Goal: Information Seeking & Learning: Learn about a topic

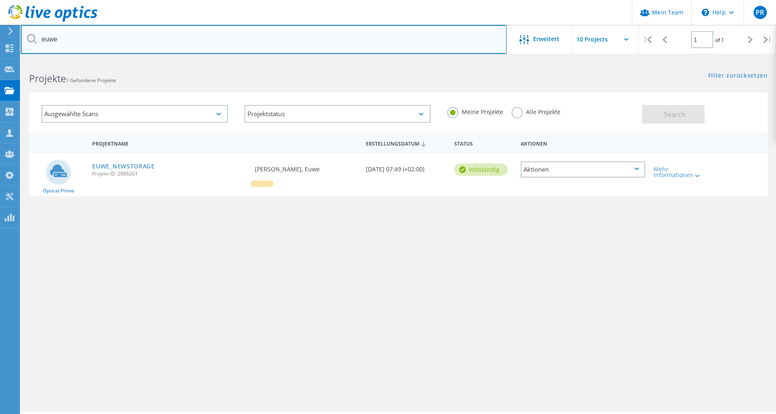
drag, startPoint x: 73, startPoint y: 36, endPoint x: -34, endPoint y: 17, distance: 108.8
click at [21, 25] on input "euwe" at bounding box center [264, 39] width 486 height 29
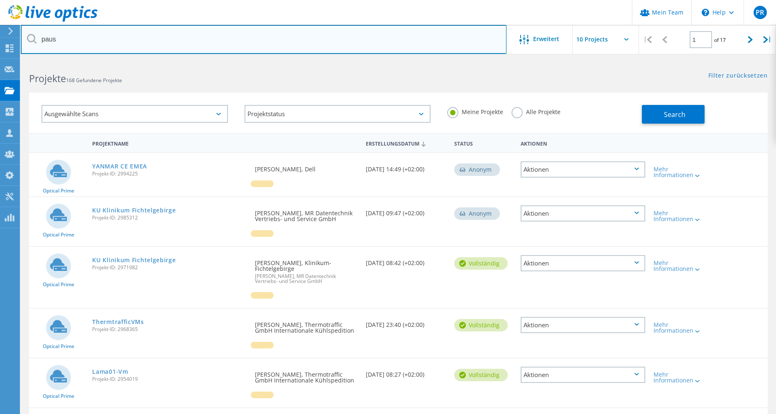
type input "paus"
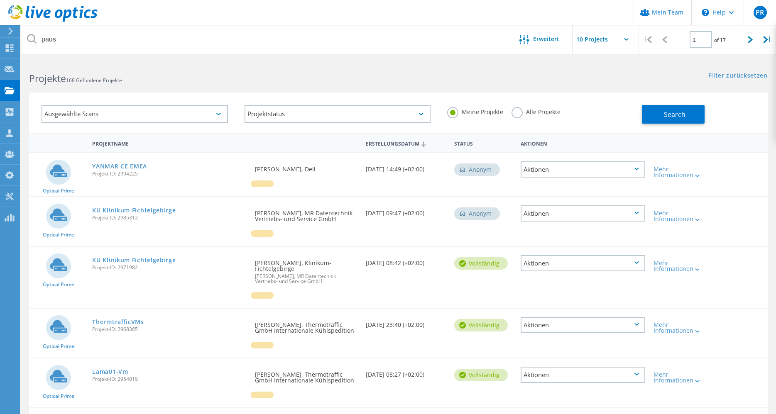
click at [514, 115] on label "Alle Projekte" at bounding box center [535, 111] width 49 height 8
click at [0, 0] on input "Alle Projekte" at bounding box center [0, 0] width 0 height 0
click at [660, 109] on button "Search" at bounding box center [673, 114] width 63 height 19
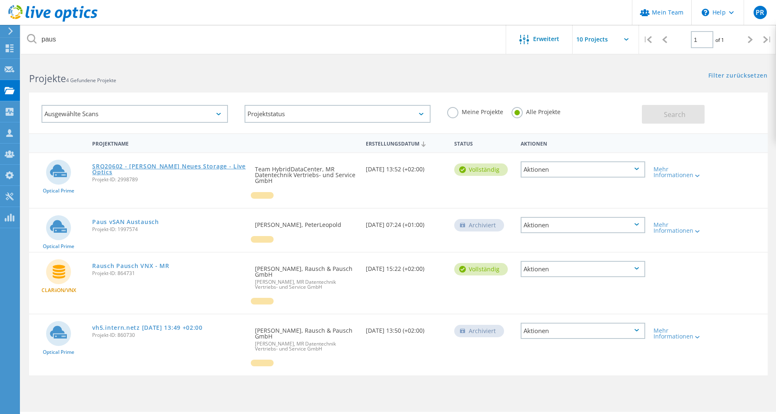
click at [146, 166] on link "SRQ20602 - [PERSON_NAME] Neues Storage - Live Optics" at bounding box center [169, 170] width 154 height 12
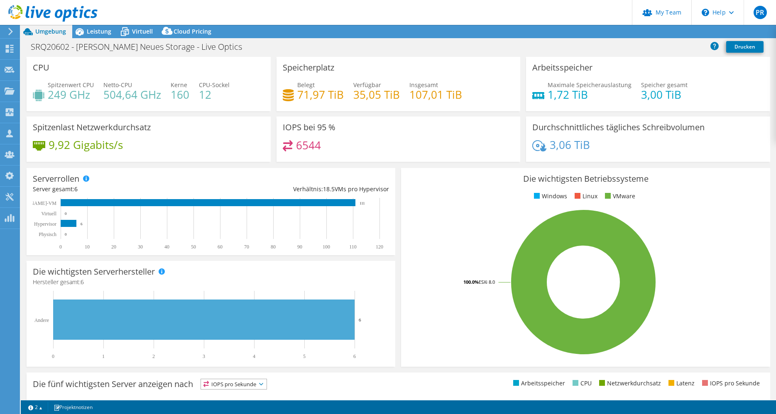
select select "USD"
click at [100, 32] on span "Leistung" at bounding box center [99, 31] width 24 height 8
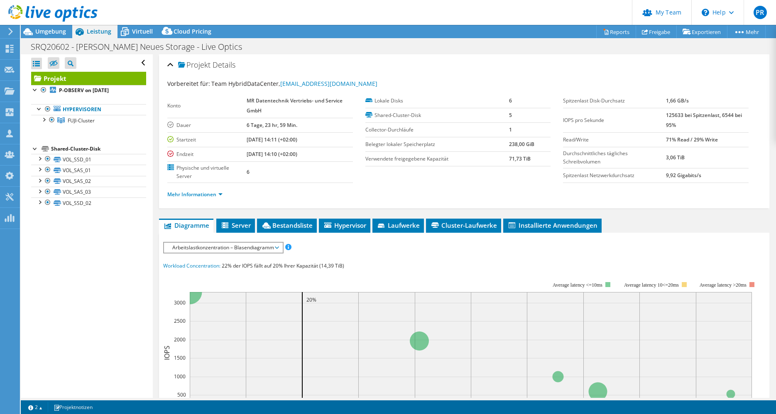
click at [278, 249] on span "Arbeitslastkonzentration – Blasendiagramm" at bounding box center [223, 248] width 110 height 10
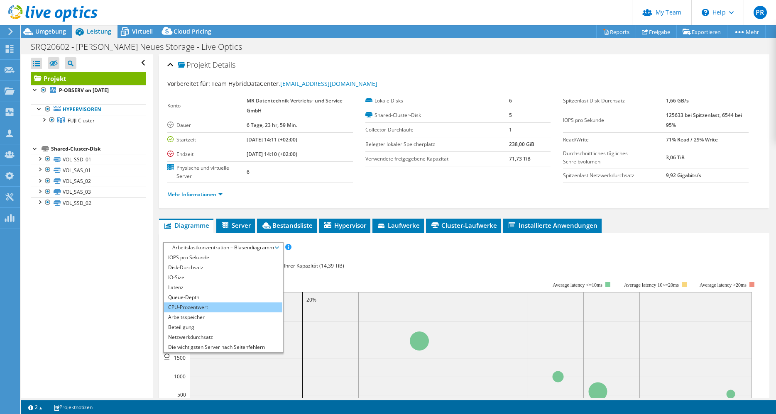
click at [192, 306] on li "CPU-Prozentwert" at bounding box center [223, 308] width 118 height 10
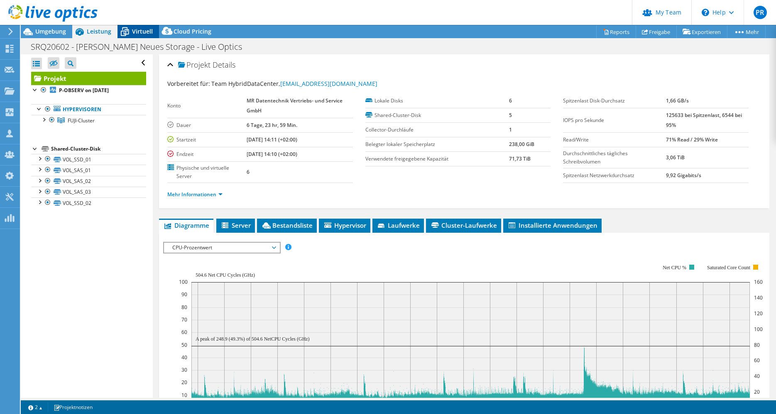
click at [141, 32] on span "Virtuell" at bounding box center [142, 31] width 21 height 8
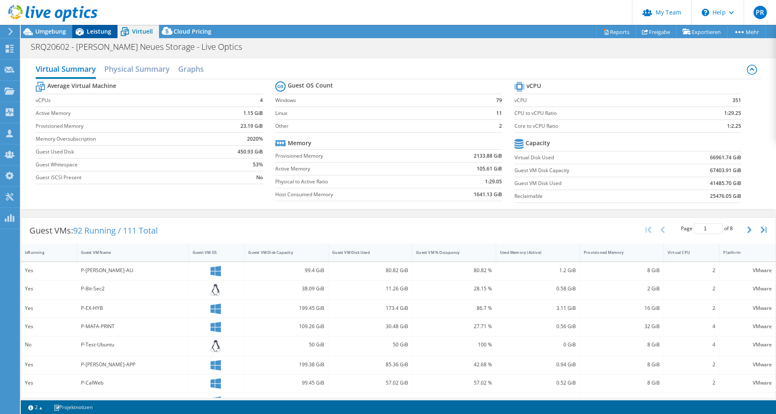
click at [95, 32] on span "Leistung" at bounding box center [99, 31] width 24 height 8
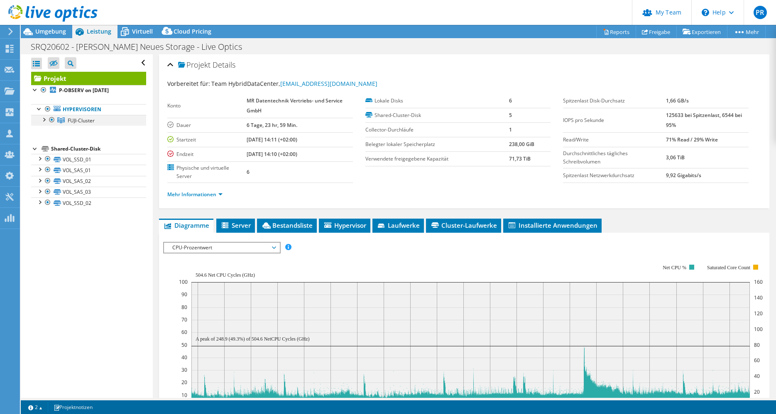
click at [44, 117] on div at bounding box center [43, 119] width 8 height 8
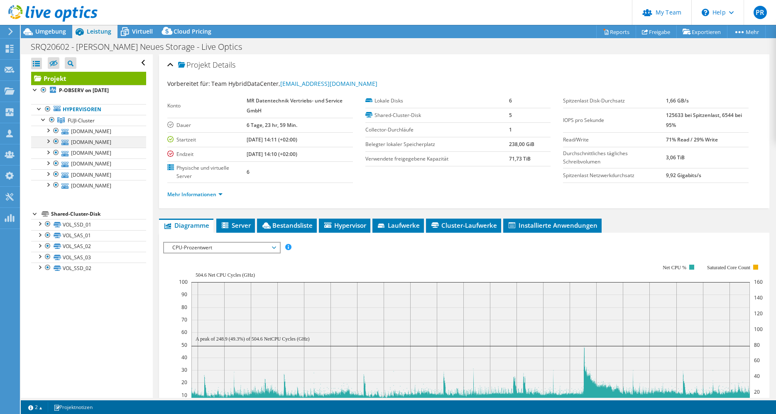
click at [47, 140] on div at bounding box center [48, 141] width 8 height 8
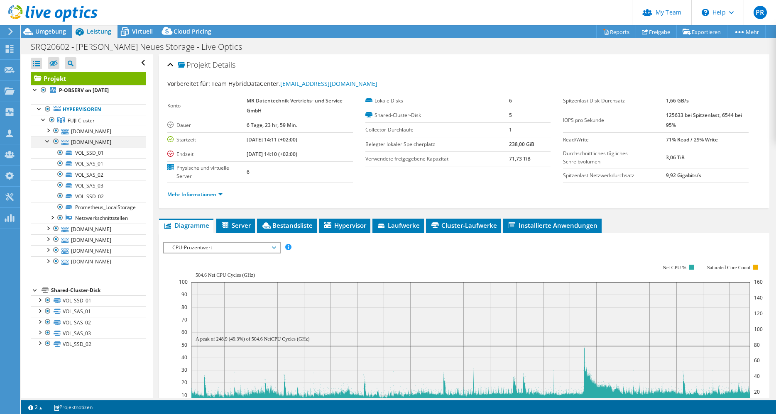
click at [47, 140] on div at bounding box center [48, 141] width 8 height 8
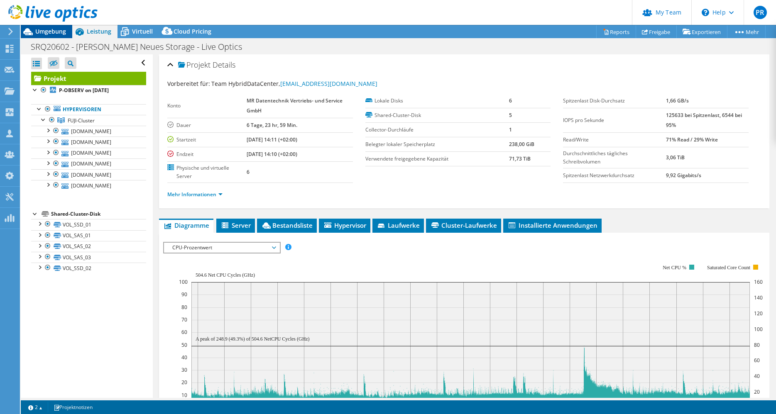
click at [51, 32] on span "Umgebung" at bounding box center [50, 31] width 31 height 8
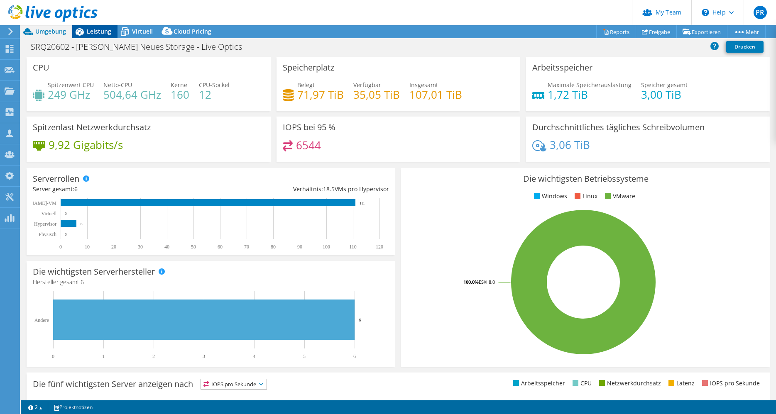
click at [98, 33] on span "Leistung" at bounding box center [99, 31] width 24 height 8
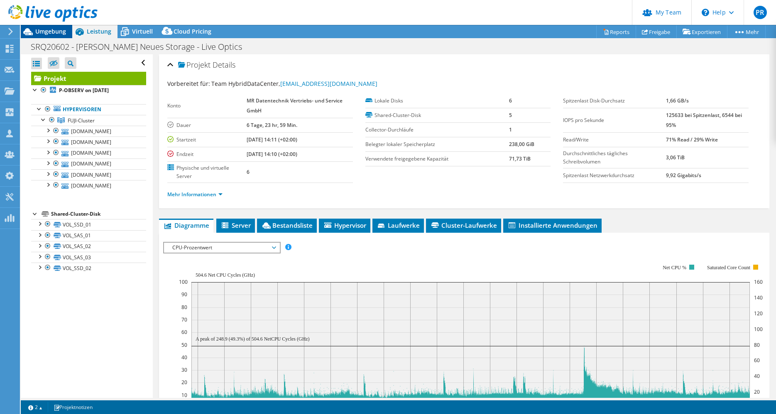
click at [48, 31] on span "Umgebung" at bounding box center [50, 31] width 31 height 8
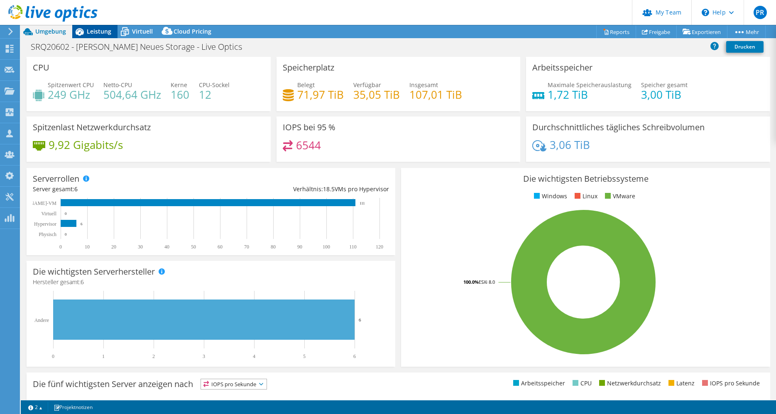
click at [98, 32] on span "Leistung" at bounding box center [99, 31] width 24 height 8
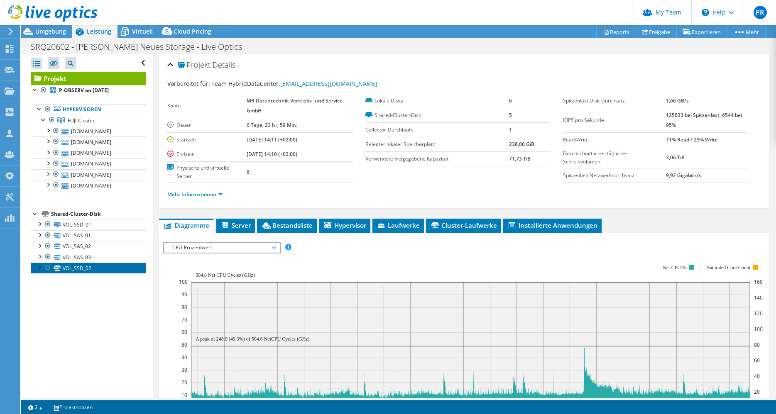
click at [95, 274] on link "VOL_SSD_02" at bounding box center [88, 268] width 115 height 11
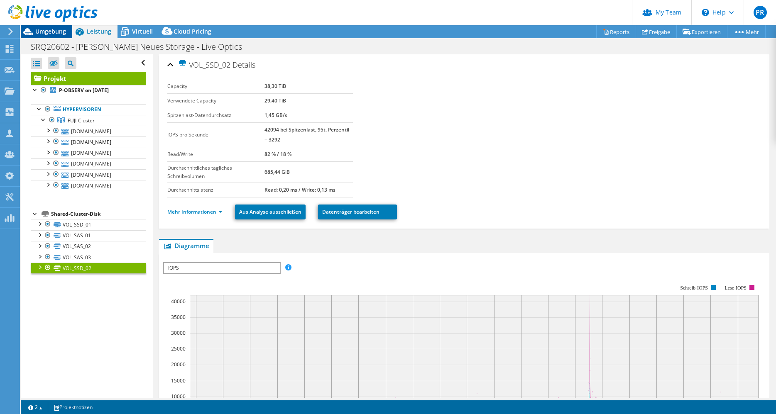
click at [49, 32] on span "Umgebung" at bounding box center [50, 31] width 31 height 8
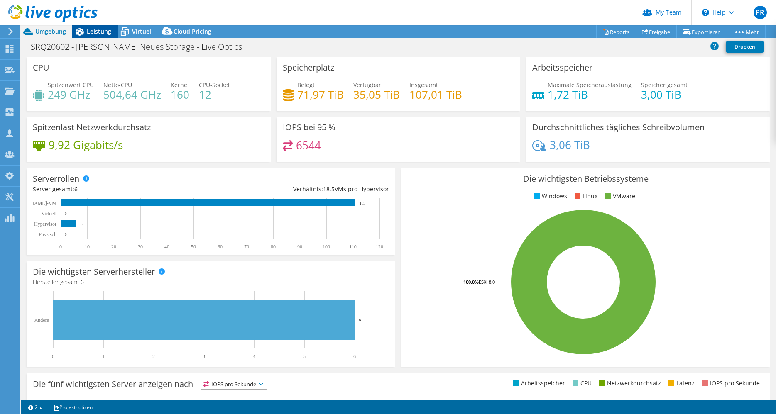
click at [103, 32] on span "Leistung" at bounding box center [99, 31] width 24 height 8
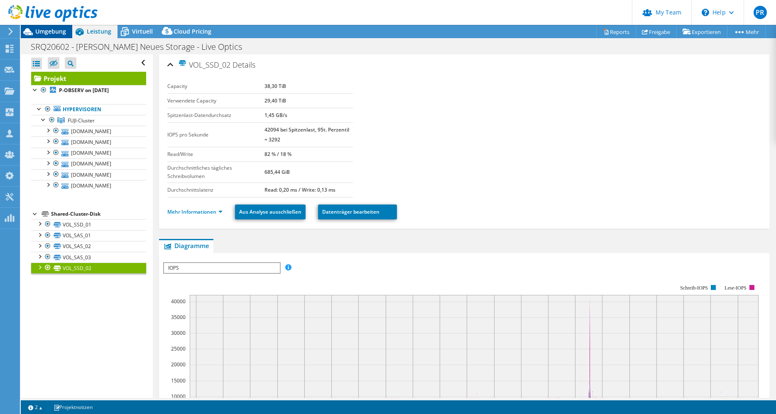
click at [55, 34] on span "Umgebung" at bounding box center [50, 31] width 31 height 8
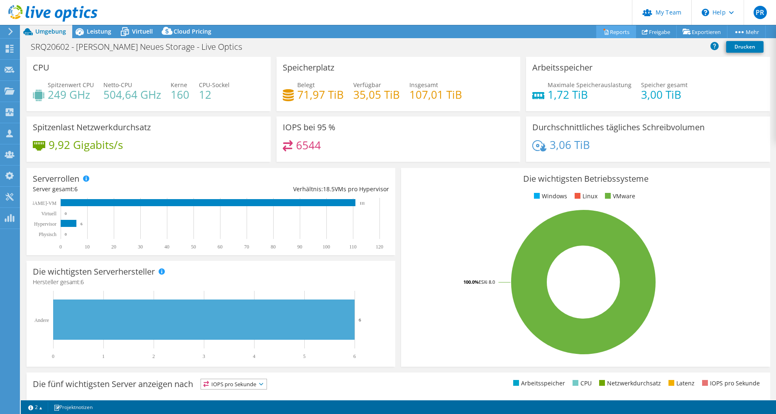
click at [609, 32] on link "Reports" at bounding box center [616, 31] width 40 height 13
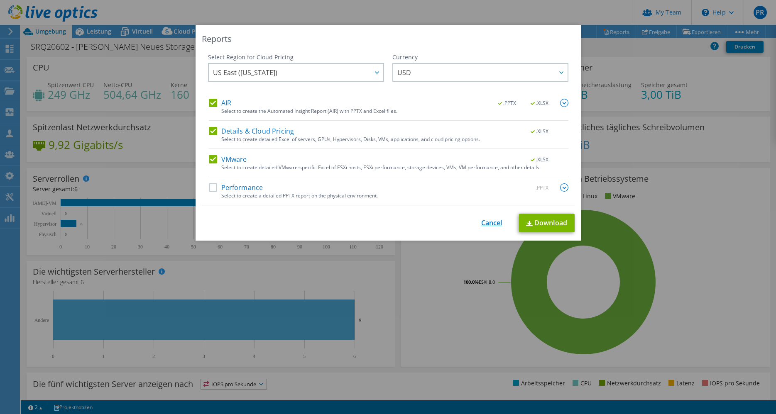
click at [489, 224] on link "Cancel" at bounding box center [491, 223] width 21 height 8
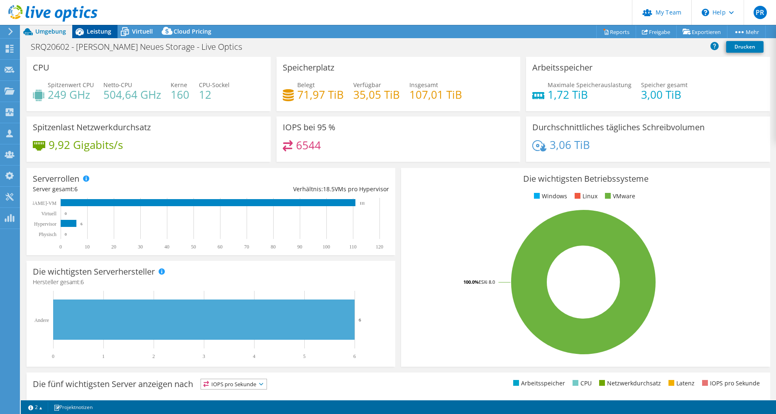
click at [100, 32] on span "Leistung" at bounding box center [99, 31] width 24 height 8
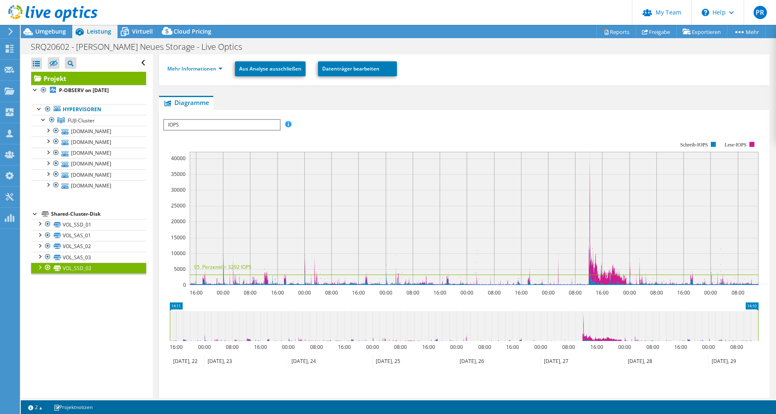
scroll to position [127, 0]
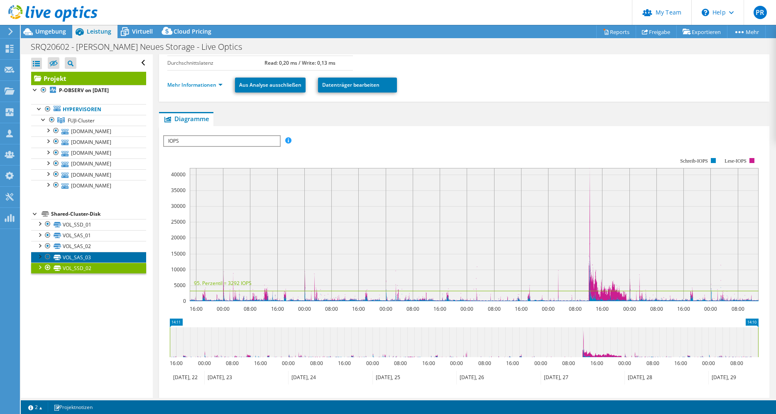
click at [79, 263] on link "VOL_SAS_03" at bounding box center [88, 257] width 115 height 11
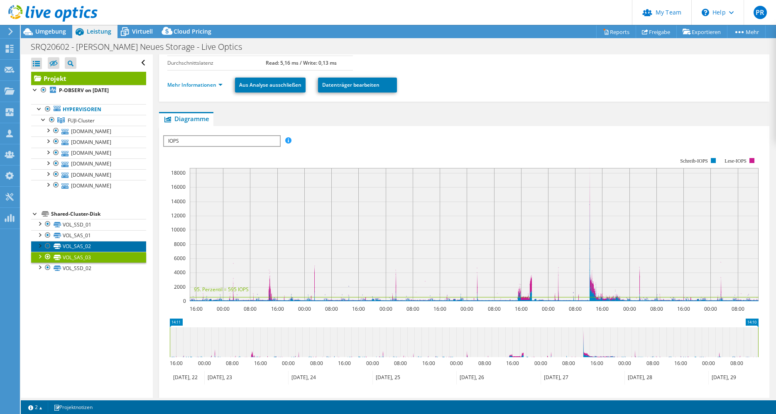
click at [75, 252] on link "VOL_SAS_02" at bounding box center [88, 246] width 115 height 11
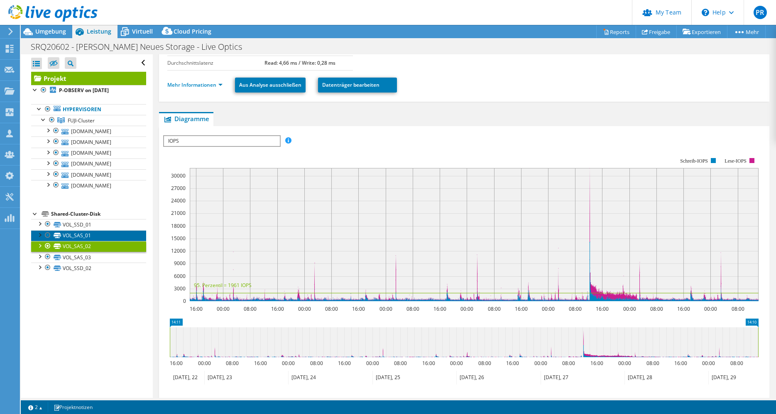
click at [76, 241] on link "VOL_SAS_01" at bounding box center [88, 235] width 115 height 11
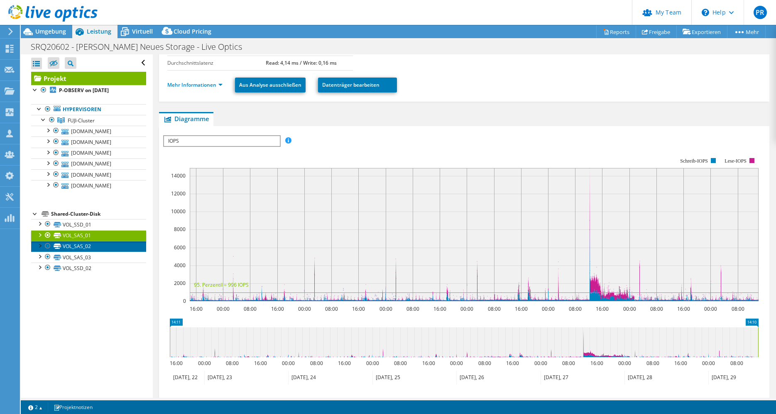
click at [65, 252] on link "VOL_SAS_02" at bounding box center [88, 246] width 115 height 11
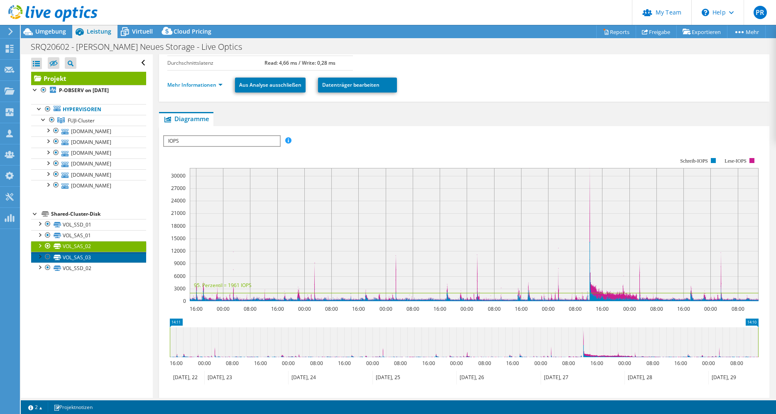
click at [63, 263] on link "VOL_SAS_03" at bounding box center [88, 257] width 115 height 11
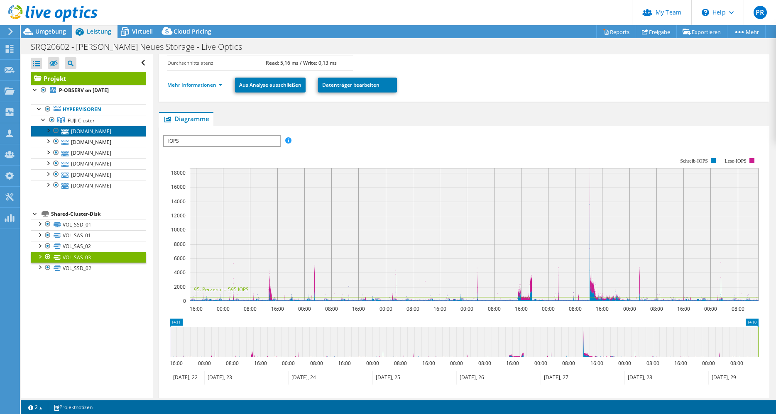
click at [86, 133] on link "[DOMAIN_NAME]" at bounding box center [88, 131] width 115 height 11
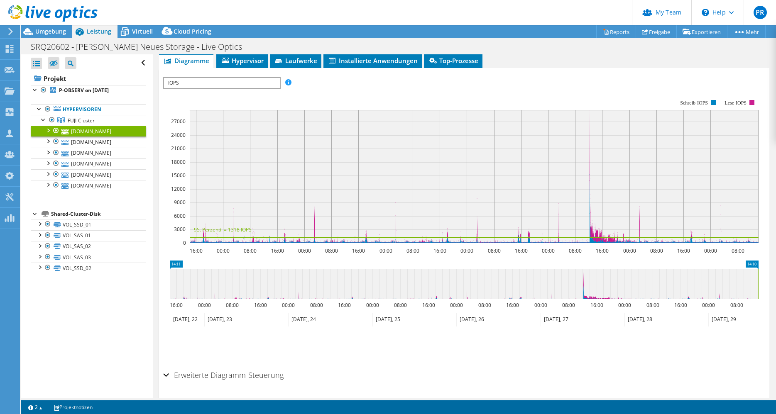
scroll to position [0, 0]
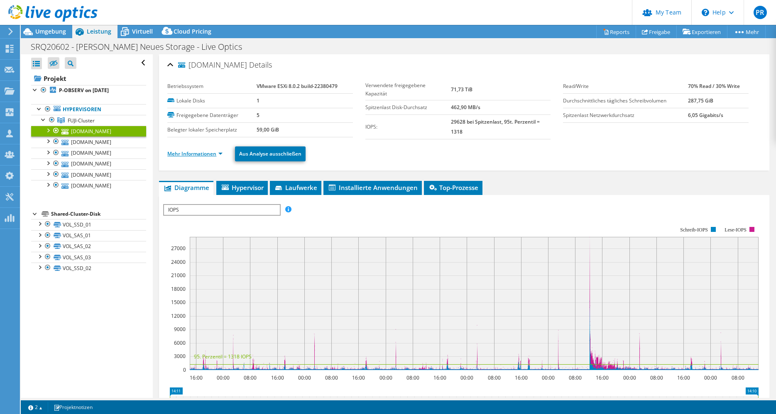
click at [222, 153] on link "Mehr Informationen" at bounding box center [194, 153] width 55 height 7
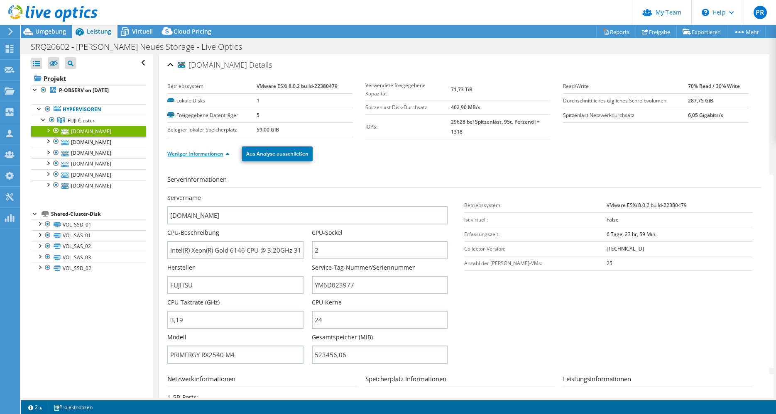
click at [227, 154] on link "Weniger Informationen" at bounding box center [198, 153] width 62 height 7
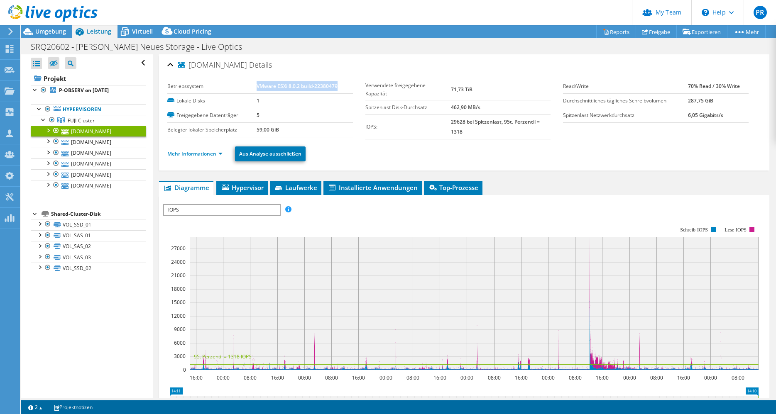
drag, startPoint x: 257, startPoint y: 84, endPoint x: 341, endPoint y: 87, distance: 84.7
click at [341, 87] on td "VMware ESXi 8.0.2 build-22380479" at bounding box center [305, 86] width 96 height 15
click at [46, 188] on div at bounding box center [48, 184] width 8 height 8
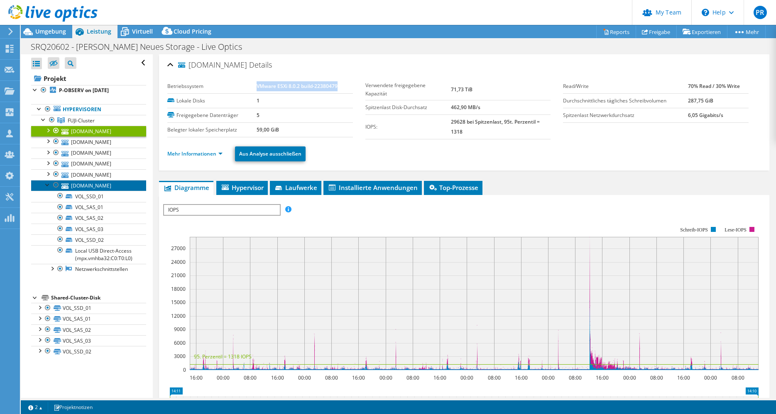
click at [99, 191] on link "[DOMAIN_NAME]" at bounding box center [88, 185] width 115 height 11
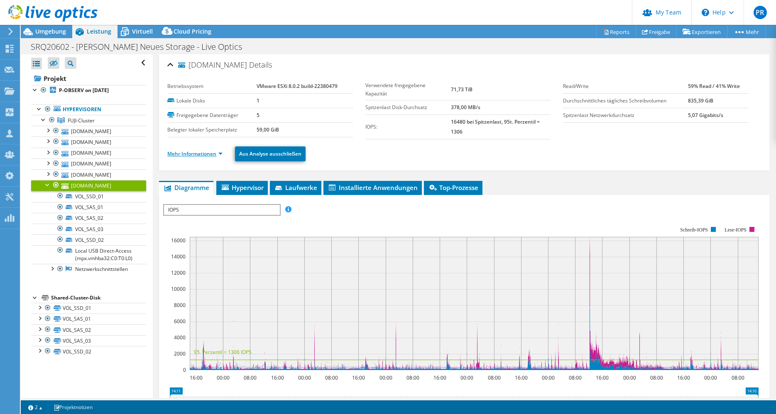
click at [220, 153] on link "Mehr Informationen" at bounding box center [194, 153] width 55 height 7
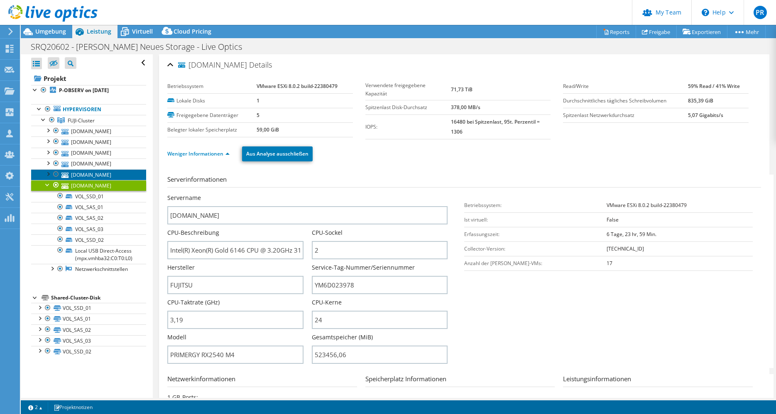
click at [76, 180] on link "[DOMAIN_NAME]" at bounding box center [88, 174] width 115 height 11
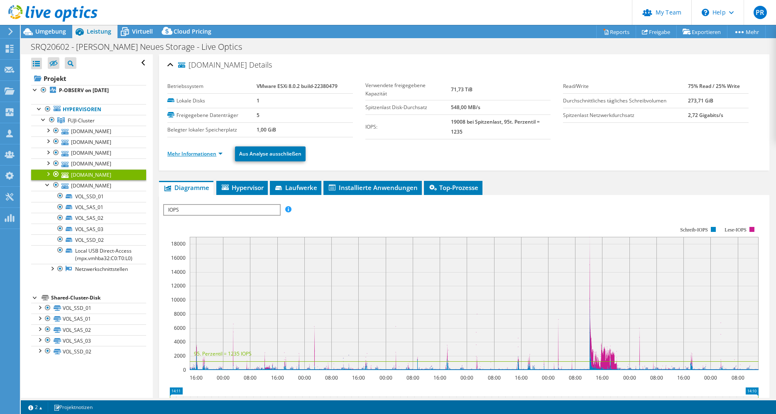
click at [220, 155] on link "Mehr Informationen" at bounding box center [194, 153] width 55 height 7
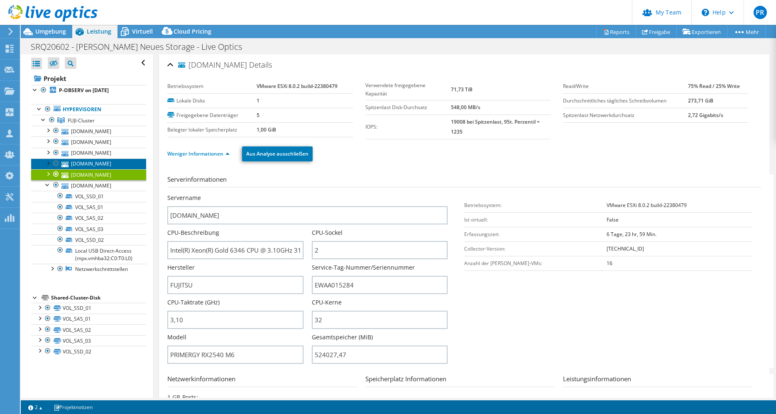
click at [96, 169] on link "[DOMAIN_NAME]" at bounding box center [88, 164] width 115 height 11
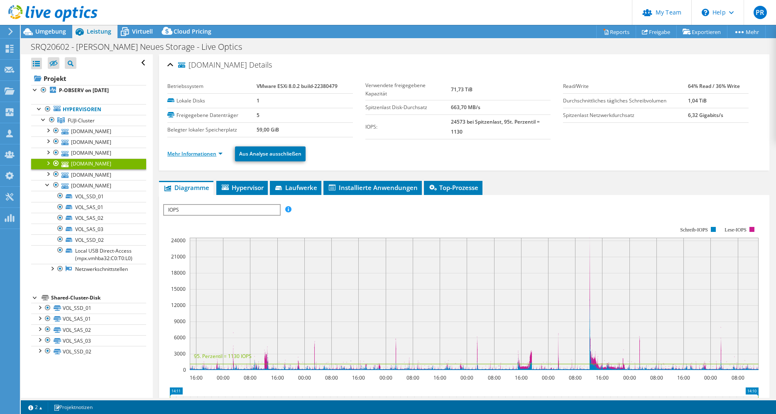
click at [220, 154] on link "Mehr Informationen" at bounding box center [194, 153] width 55 height 7
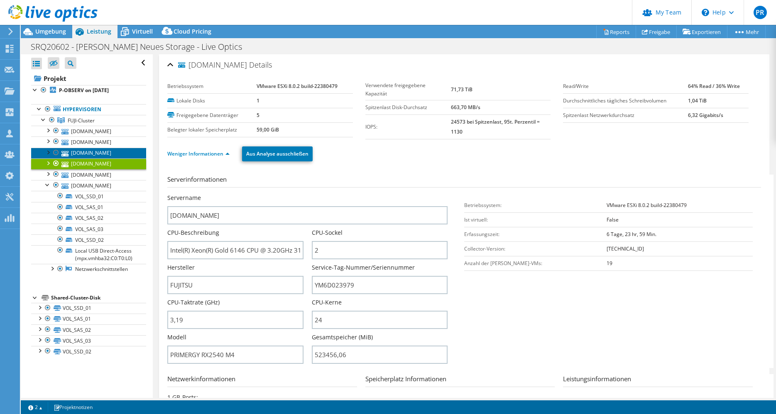
click at [93, 159] on link "[DOMAIN_NAME]" at bounding box center [88, 153] width 115 height 11
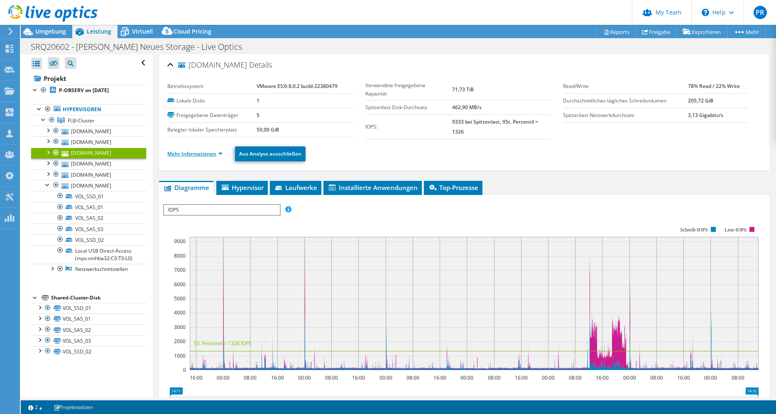
click at [221, 154] on link "Mehr Informationen" at bounding box center [194, 153] width 55 height 7
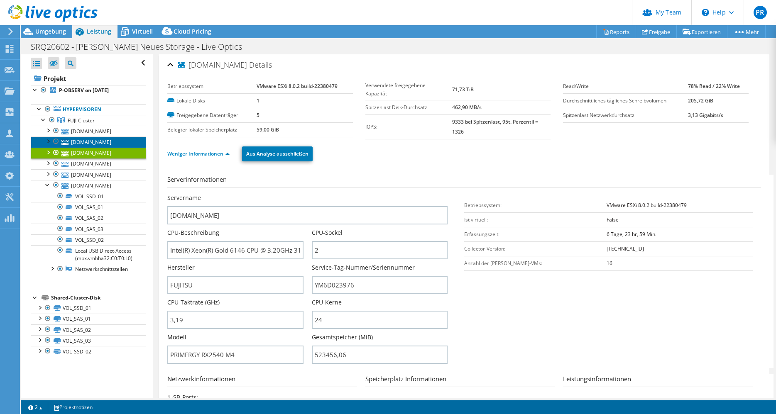
click at [95, 142] on link "[DOMAIN_NAME]" at bounding box center [88, 142] width 115 height 11
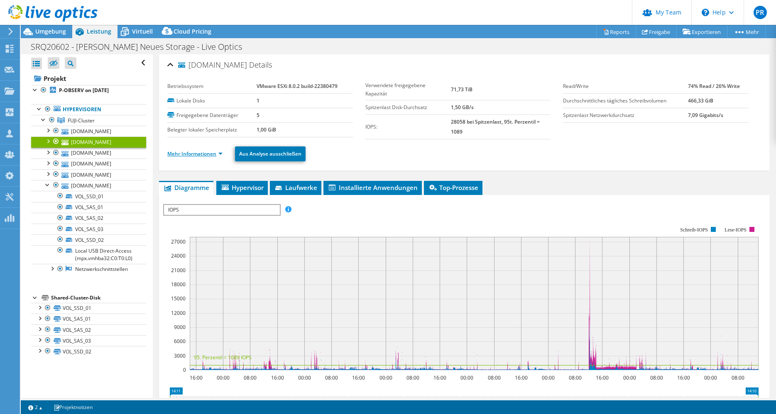
click at [219, 152] on link "Mehr Informationen" at bounding box center [194, 153] width 55 height 7
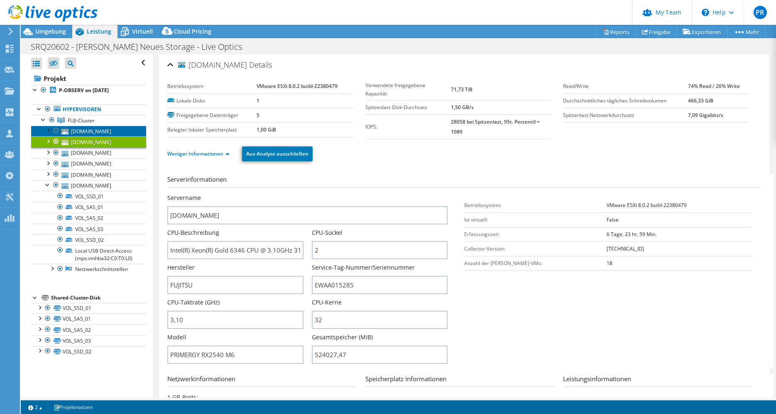
click at [113, 129] on link "[DOMAIN_NAME]" at bounding box center [88, 131] width 115 height 11
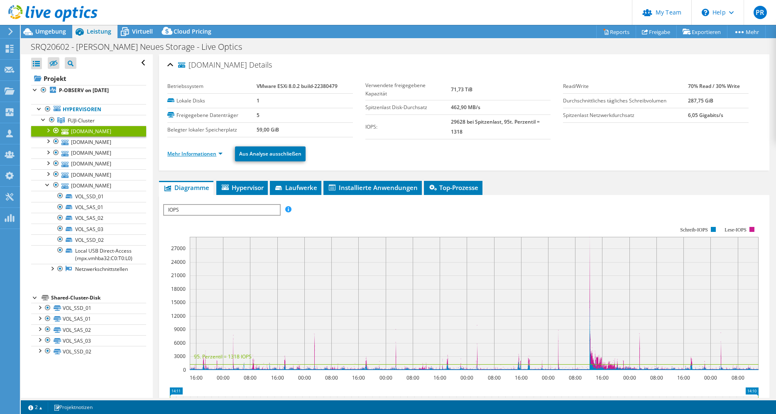
click at [222, 153] on link "Mehr Informationen" at bounding box center [194, 153] width 55 height 7
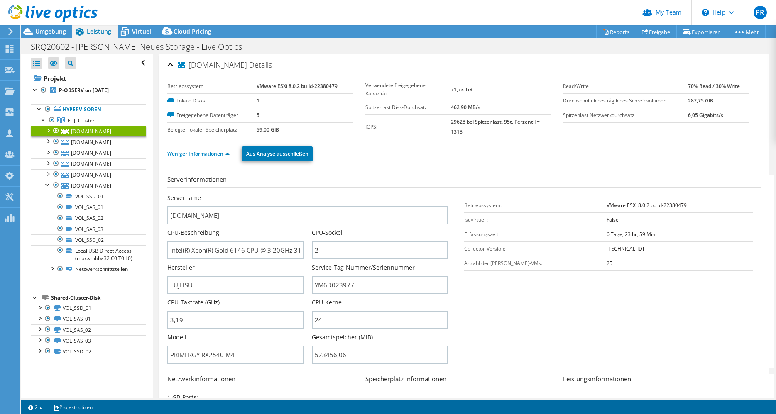
select select "USD"
drag, startPoint x: 47, startPoint y: 191, endPoint x: 44, endPoint y: 201, distance: 9.7
click at [47, 188] on div at bounding box center [48, 184] width 8 height 8
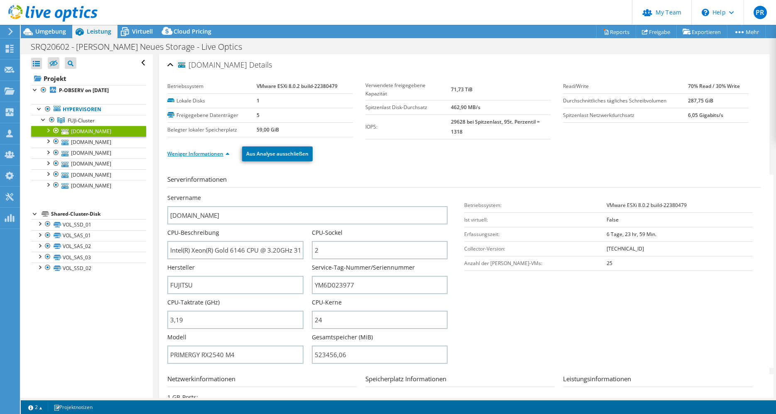
click at [227, 153] on link "Weniger Informationen" at bounding box center [198, 153] width 62 height 7
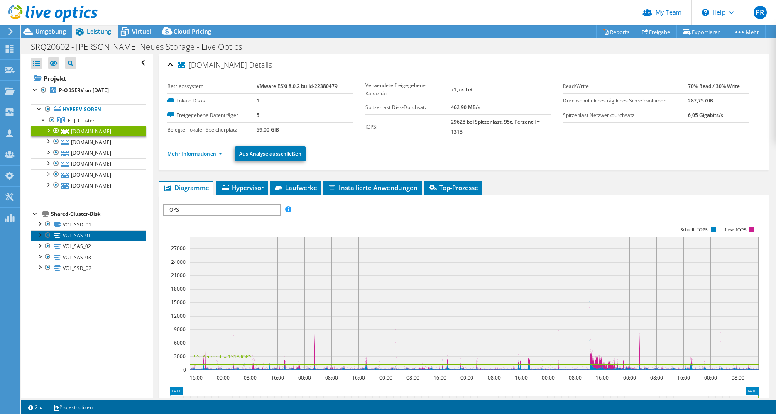
click at [82, 241] on link "VOL_SAS_01" at bounding box center [88, 235] width 115 height 11
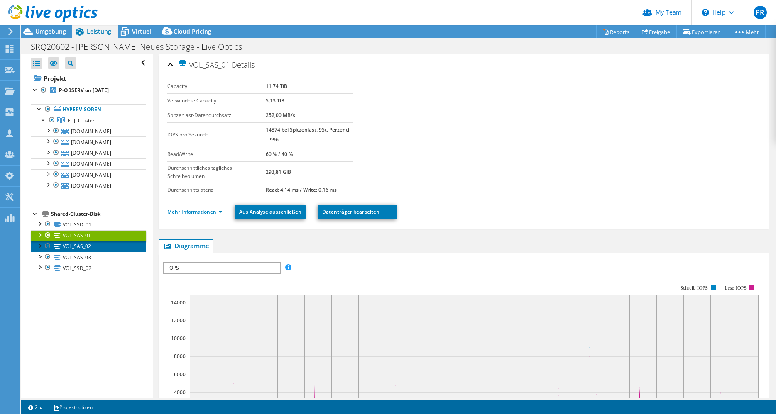
click at [82, 252] on link "VOL_SAS_02" at bounding box center [88, 246] width 115 height 11
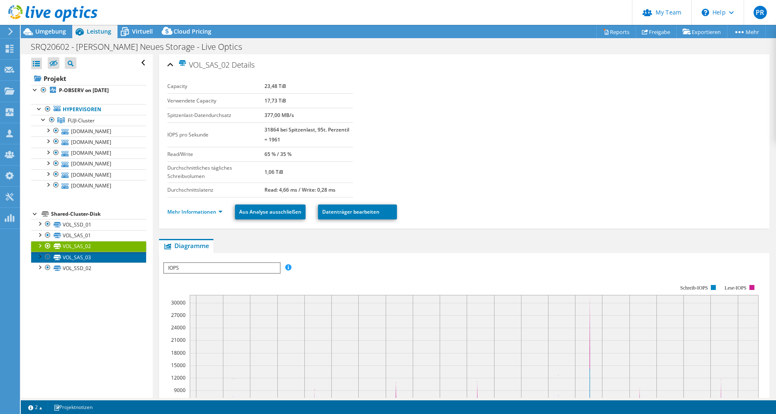
click at [84, 263] on link "VOL_SAS_03" at bounding box center [88, 257] width 115 height 11
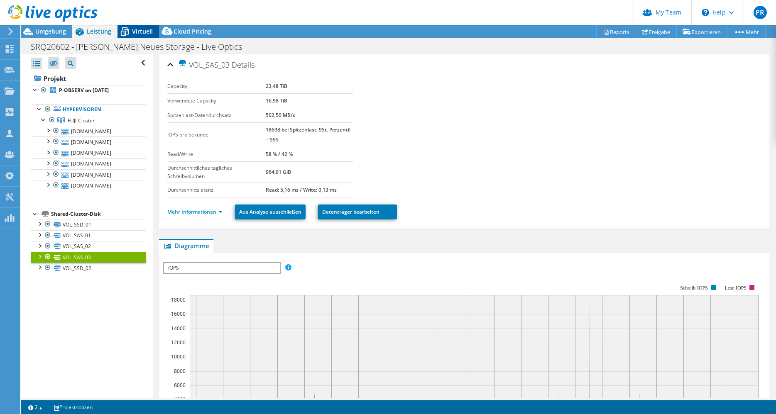
click at [141, 34] on span "Virtuell" at bounding box center [142, 31] width 21 height 8
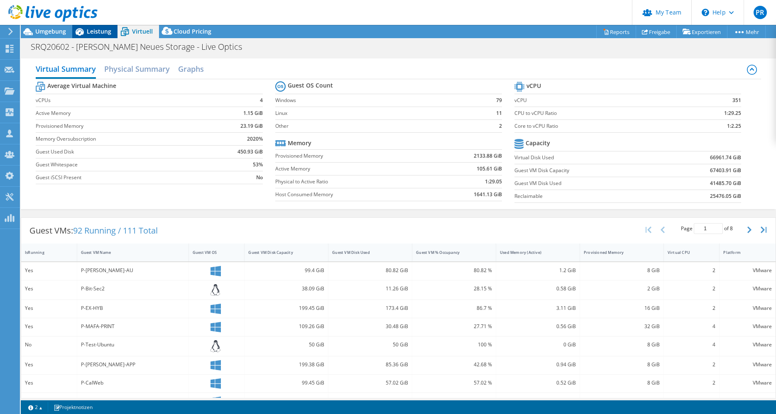
click at [93, 35] on span "Leistung" at bounding box center [99, 31] width 24 height 8
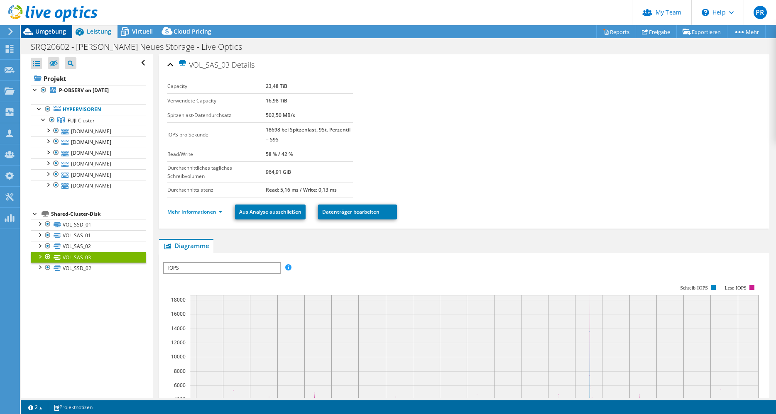
click at [57, 32] on span "Umgebung" at bounding box center [50, 31] width 31 height 8
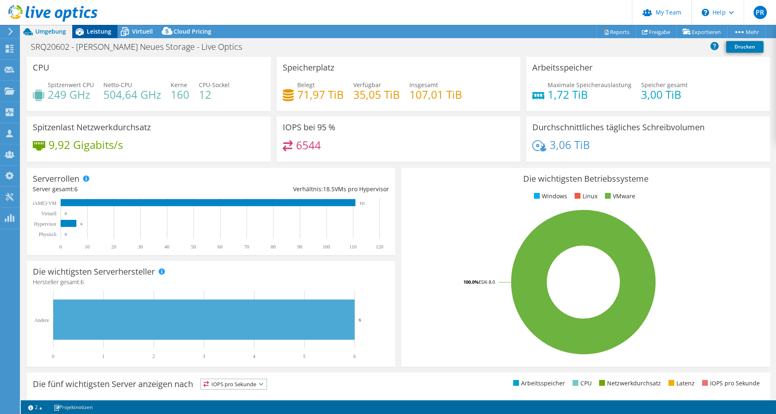
click at [100, 32] on span "Leistung" at bounding box center [99, 31] width 24 height 8
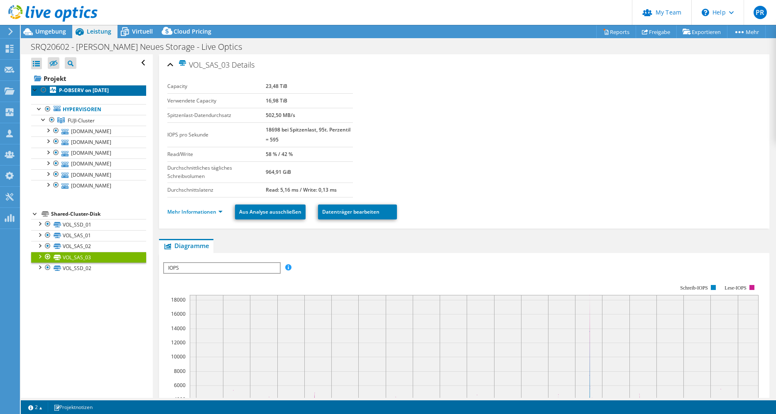
click at [83, 90] on b "P-OBSERV on [DATE]" at bounding box center [84, 90] width 50 height 7
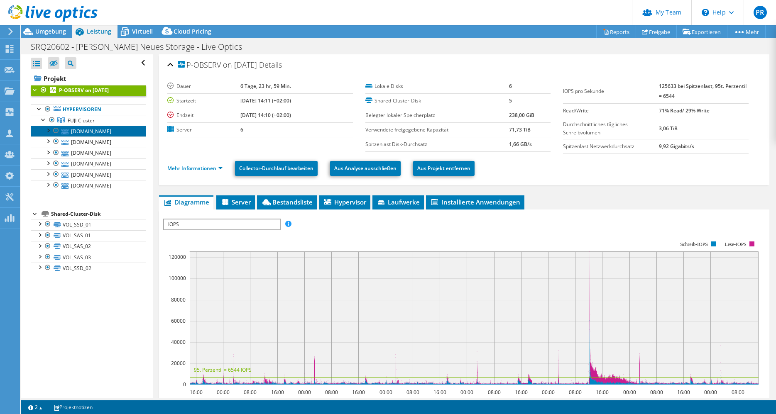
click at [79, 133] on link "[DOMAIN_NAME]" at bounding box center [88, 131] width 115 height 11
